Goal: Transaction & Acquisition: Obtain resource

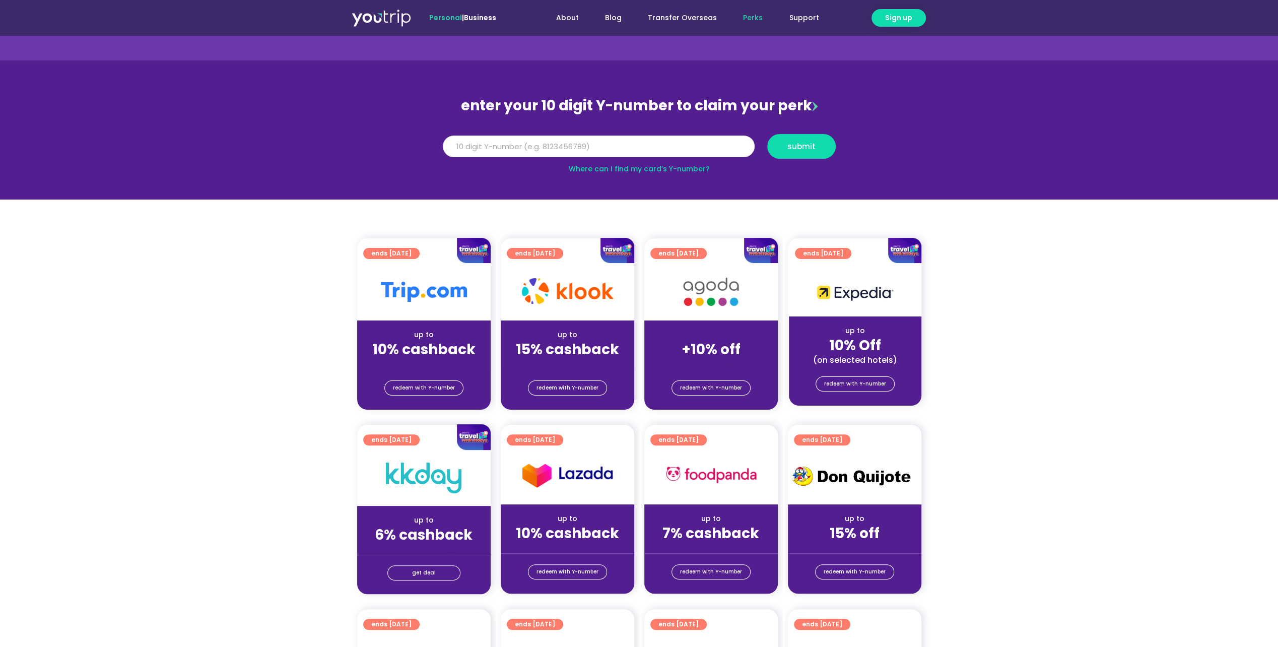
click at [541, 148] on input "Y Number" at bounding box center [599, 146] width 312 height 22
click at [465, 142] on input "8151996403" at bounding box center [599, 146] width 312 height 22
click at [464, 144] on input "8151996403" at bounding box center [599, 146] width 312 height 22
type input "8151996403"
click at [803, 147] on span "submit" at bounding box center [801, 147] width 28 height 8
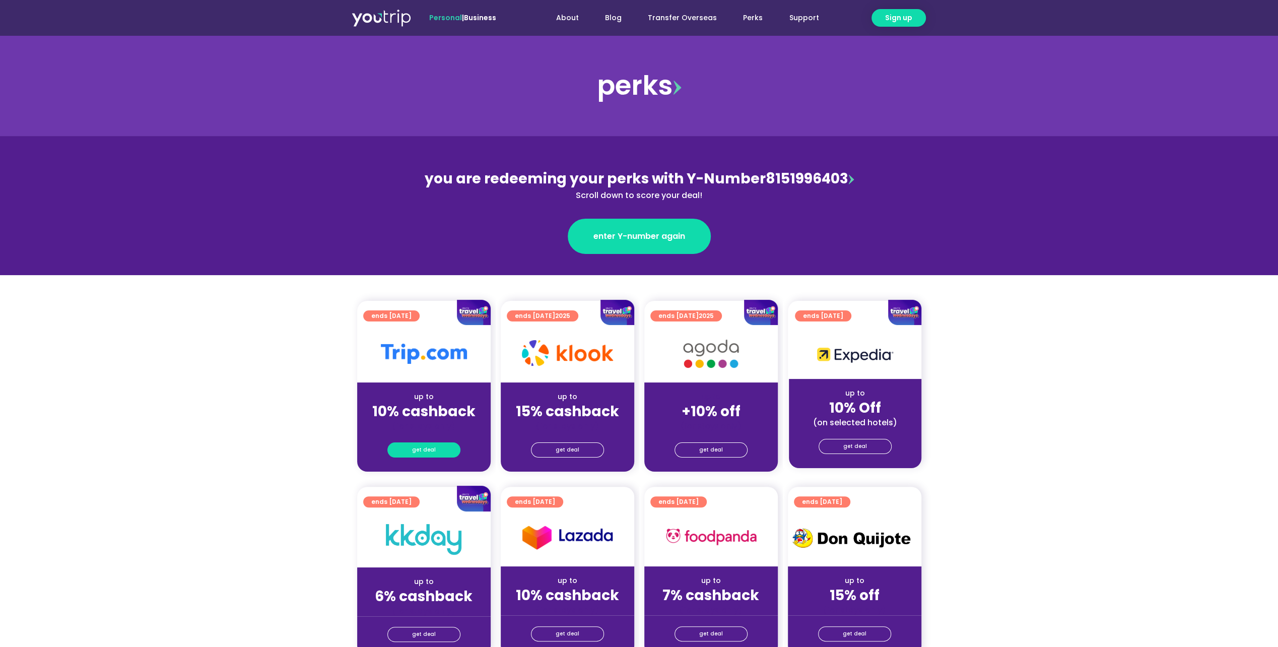
click at [431, 446] on span "get deal" at bounding box center [424, 450] width 24 height 14
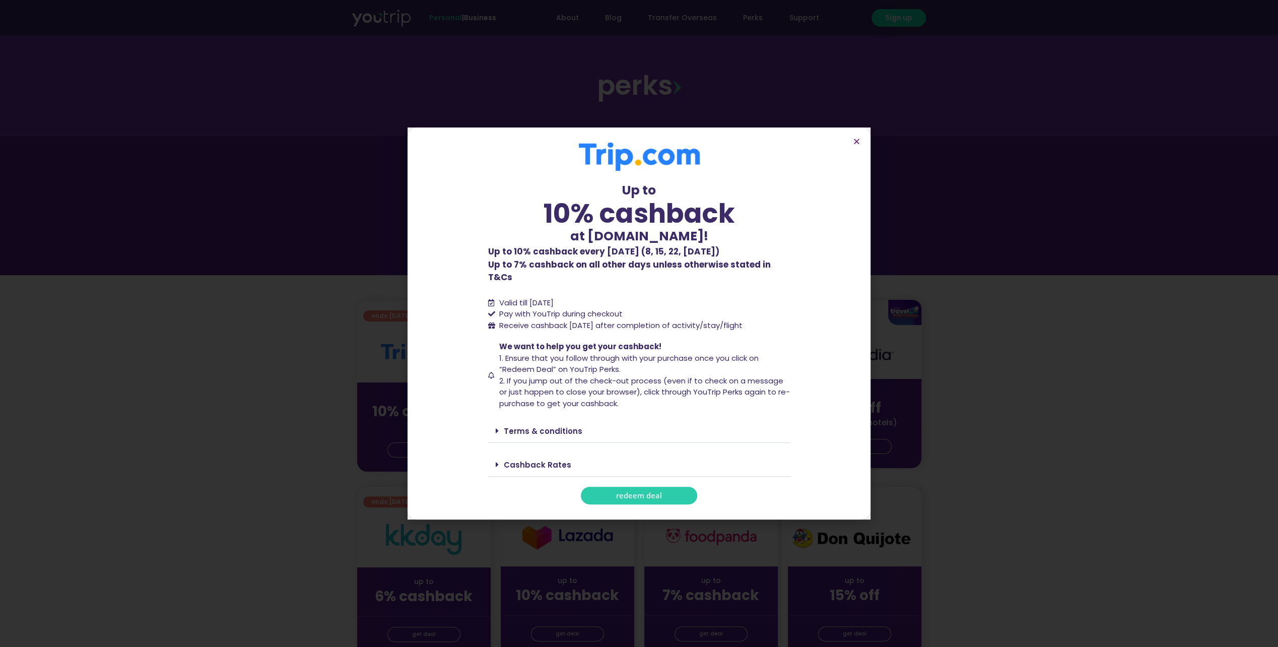
click at [499, 427] on span at bounding box center [500, 431] width 8 height 8
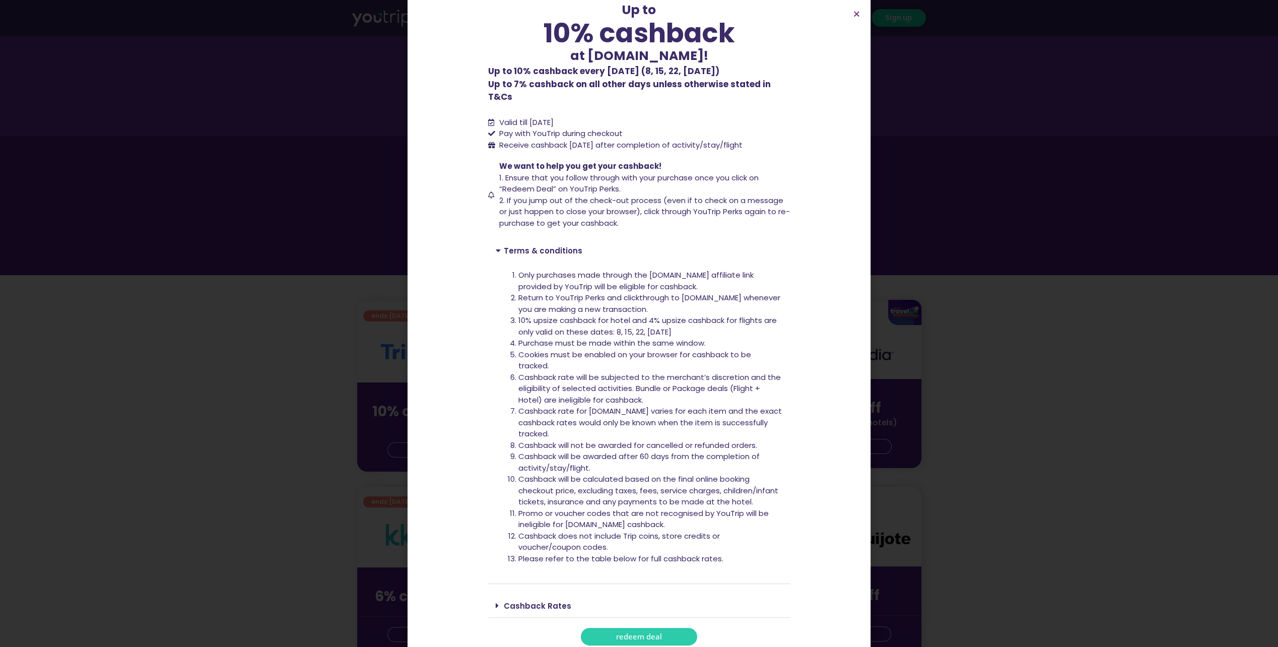
scroll to position [53, 0]
click at [544, 600] on link "Cashback Rates" at bounding box center [537, 605] width 67 height 11
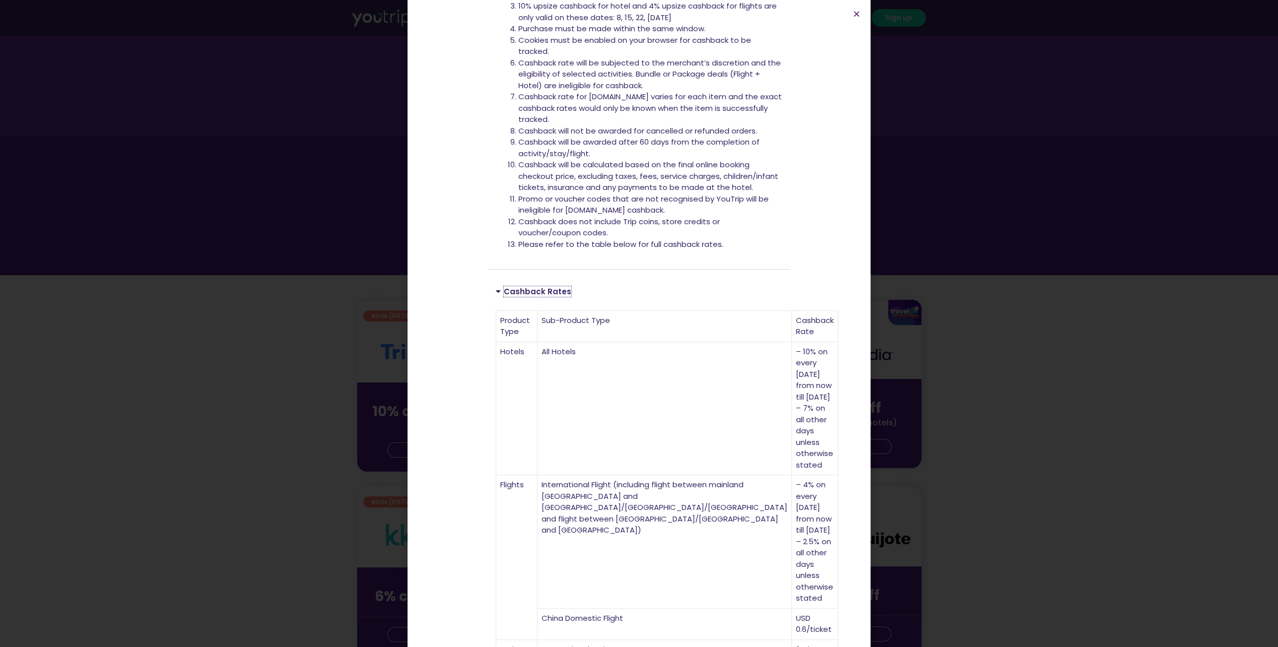
scroll to position [425, 0]
